Goal: Navigation & Orientation: Find specific page/section

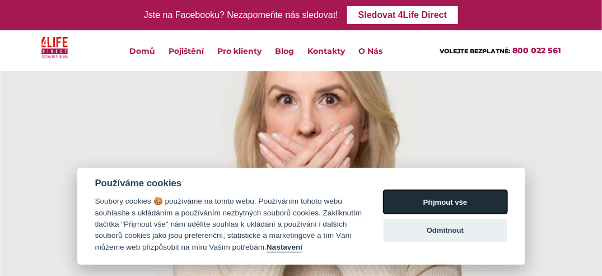
click at [431, 210] on button "Přijmout vše" at bounding box center [446, 202] width 124 height 24
checkbox input "true"
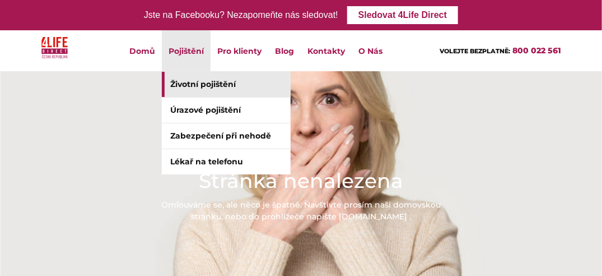
click at [189, 83] on link "Životní pojištění" at bounding box center [226, 84] width 129 height 25
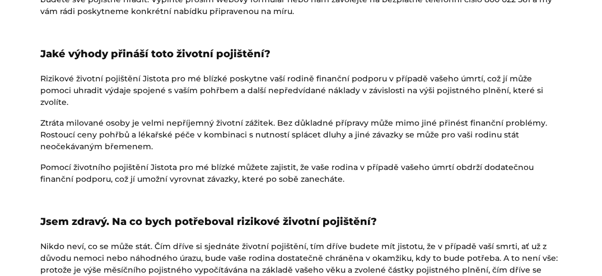
scroll to position [1474, 0]
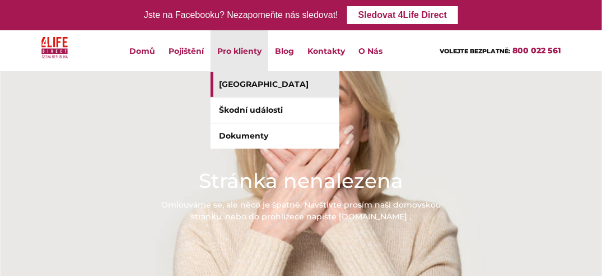
click at [236, 82] on link "[GEOGRAPHIC_DATA]" at bounding box center [275, 84] width 129 height 25
